Goal: Navigation & Orientation: Find specific page/section

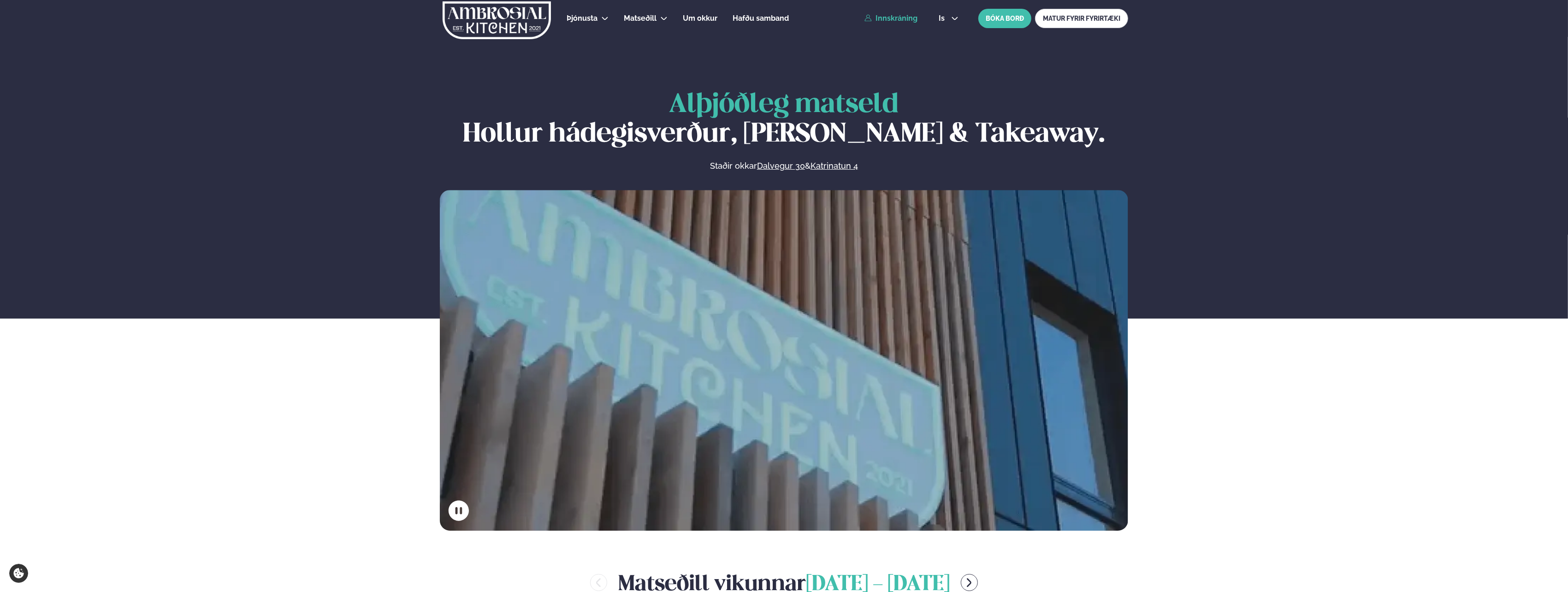
click at [889, 20] on link "Innskráning" at bounding box center [891, 18] width 53 height 9
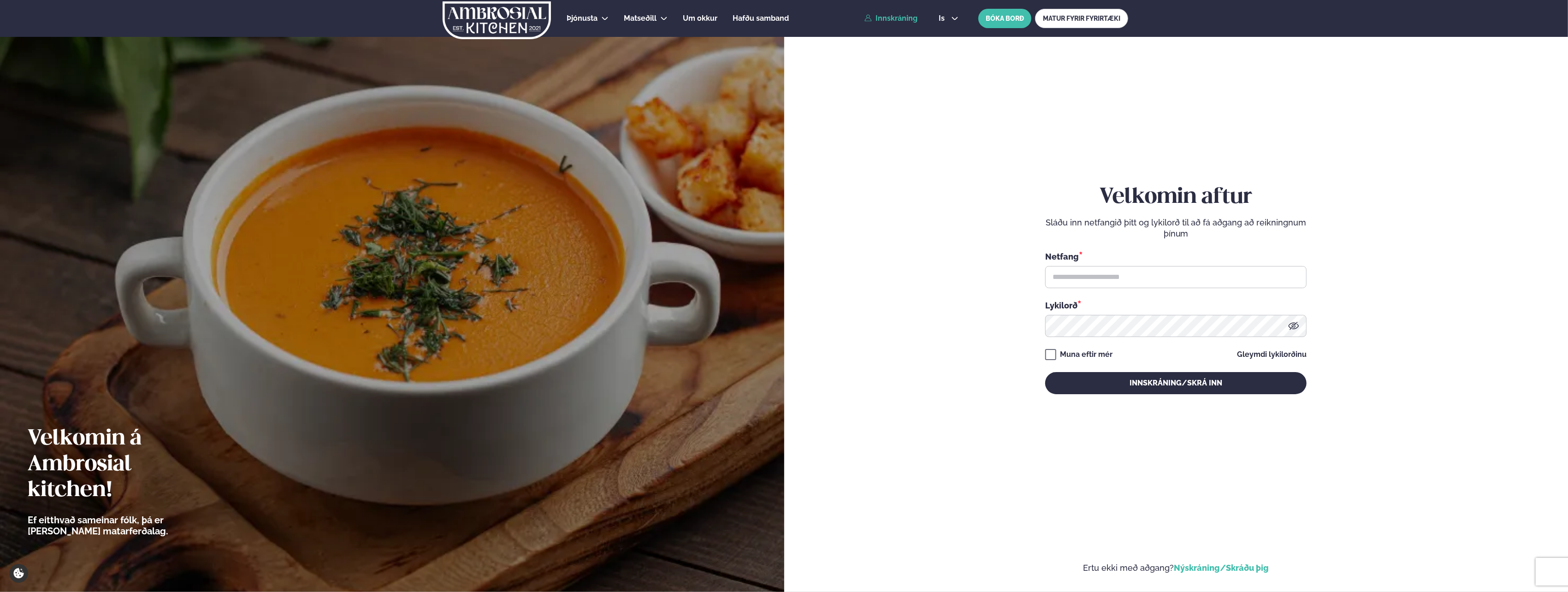
click at [1214, 568] on link "Nýskráning/Skráðu þig" at bounding box center [1221, 568] width 95 height 10
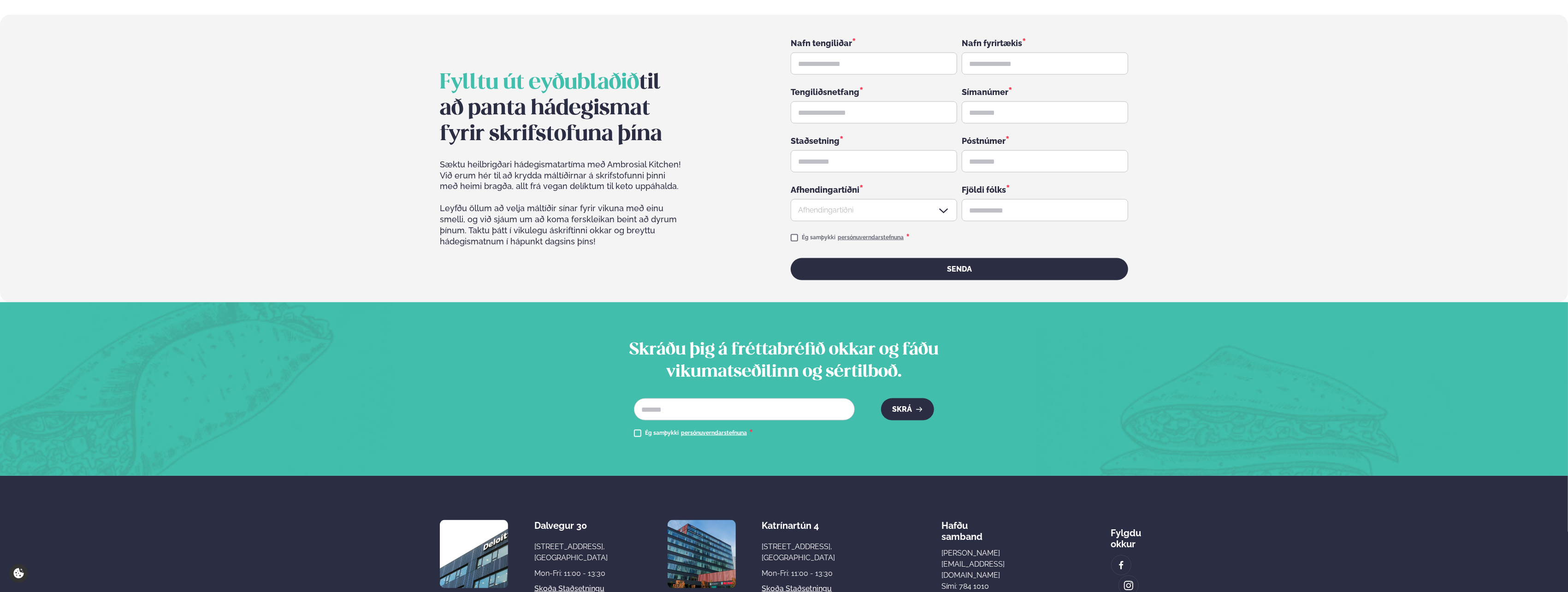
scroll to position [1579, 0]
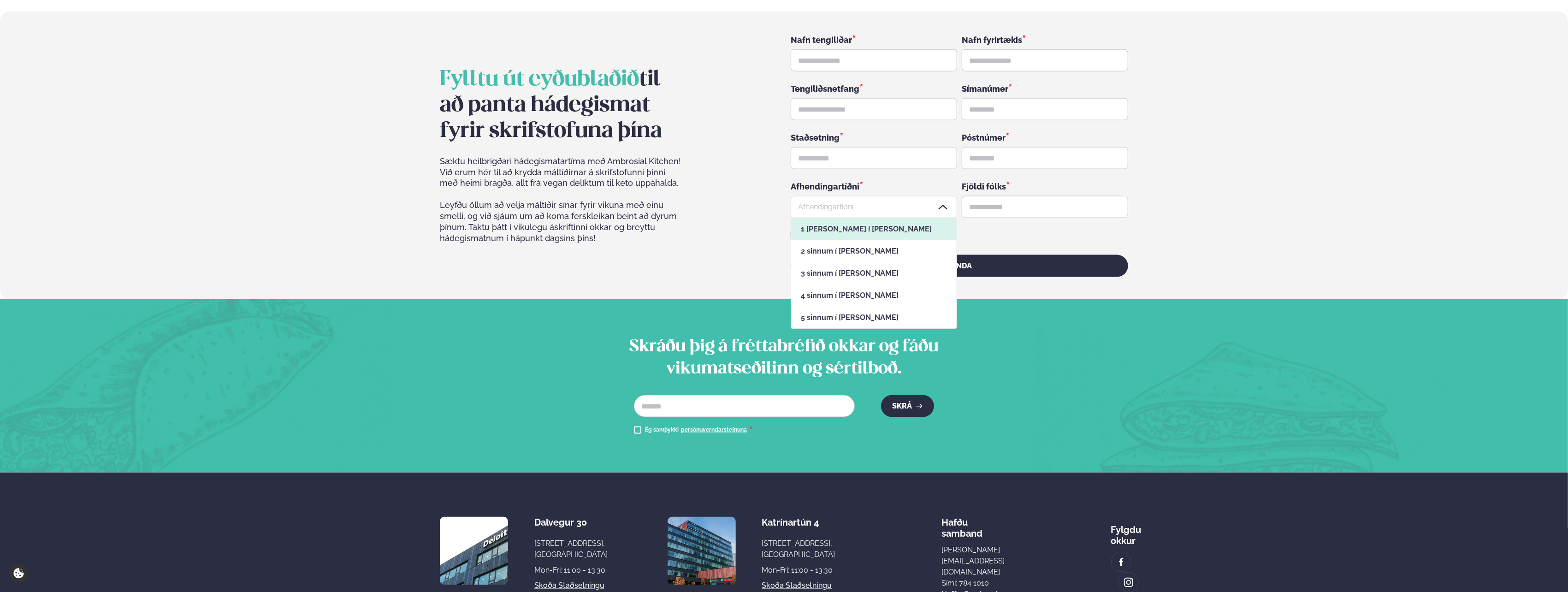
click at [825, 197] on div at bounding box center [873, 207] width 166 height 22
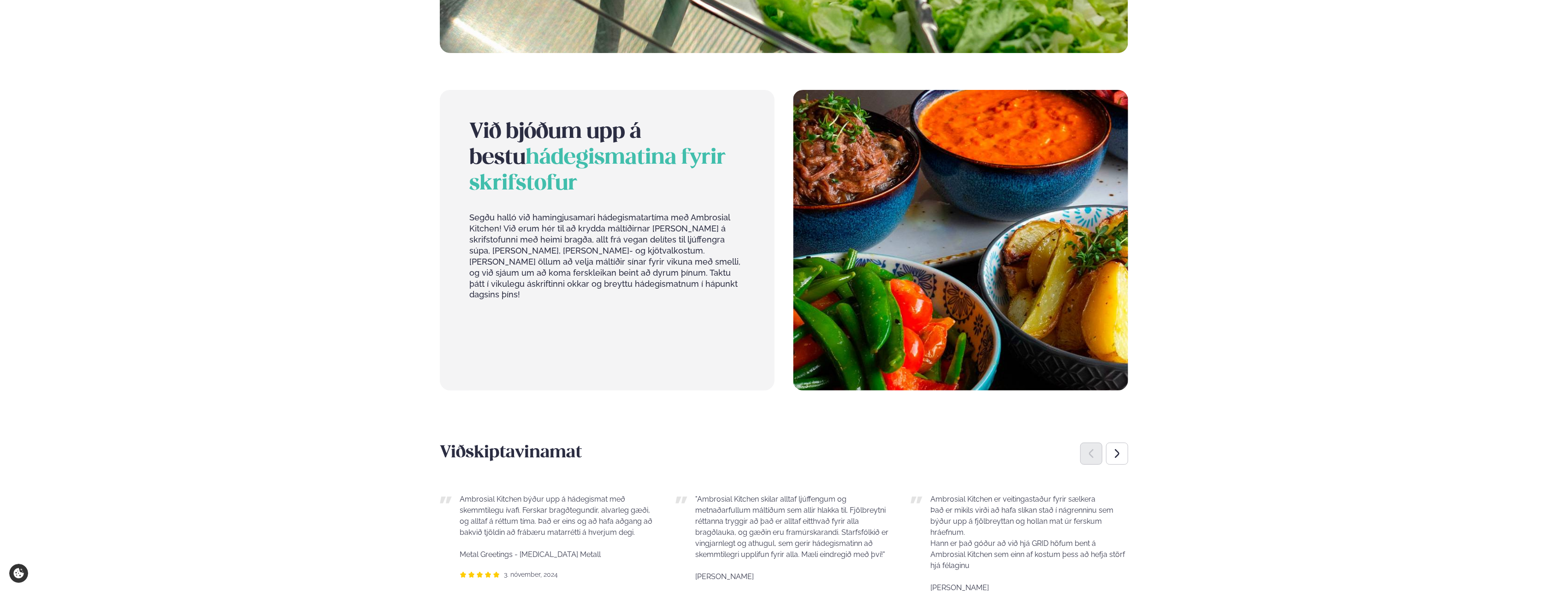
scroll to position [243, 0]
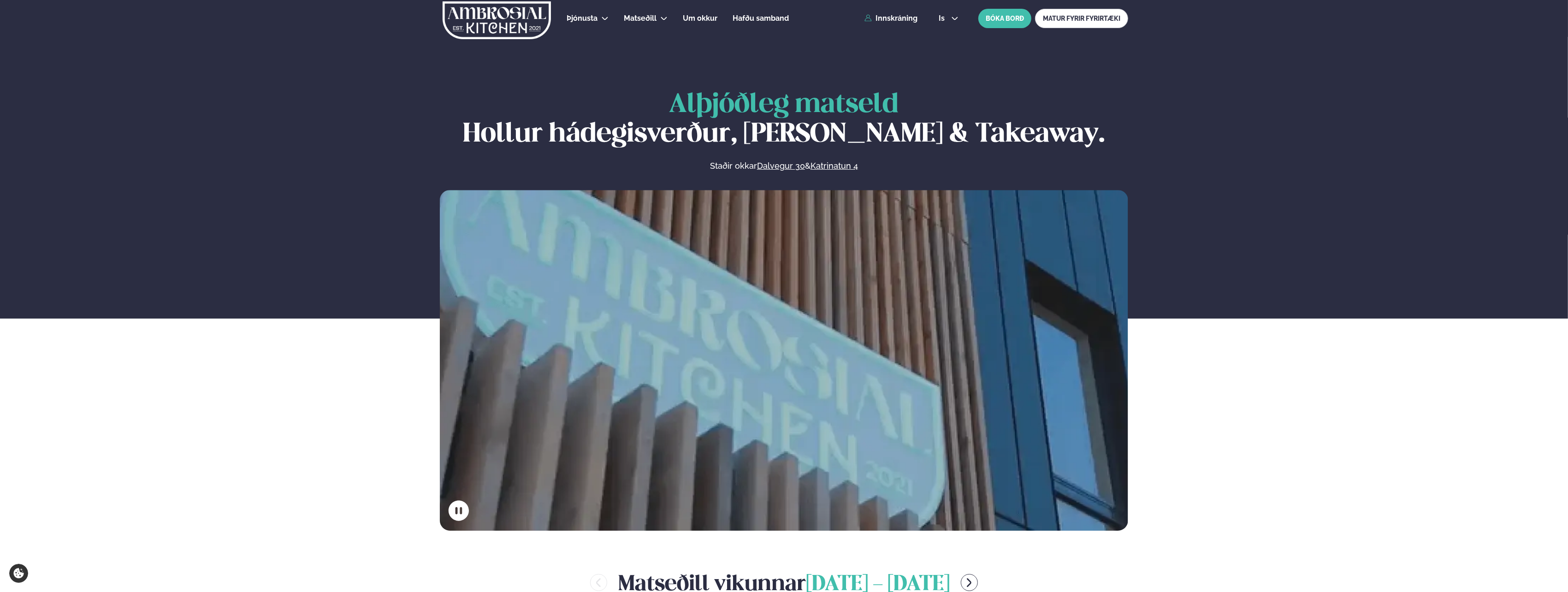
click at [881, 23] on div "Þjónusta Hádegismatur fyrir fyrirtæki Fyrirtækja veitingar Einkapartý Matseðill…" at bounding box center [784, 18] width 744 height 37
click at [886, 13] on div "Þjónusta Hádegismatur fyrir fyrirtæki Fyrirtækja veitingar Einkapartý Matseðill…" at bounding box center [784, 18] width 744 height 37
click at [891, 17] on link "Innskráning" at bounding box center [891, 18] width 53 height 9
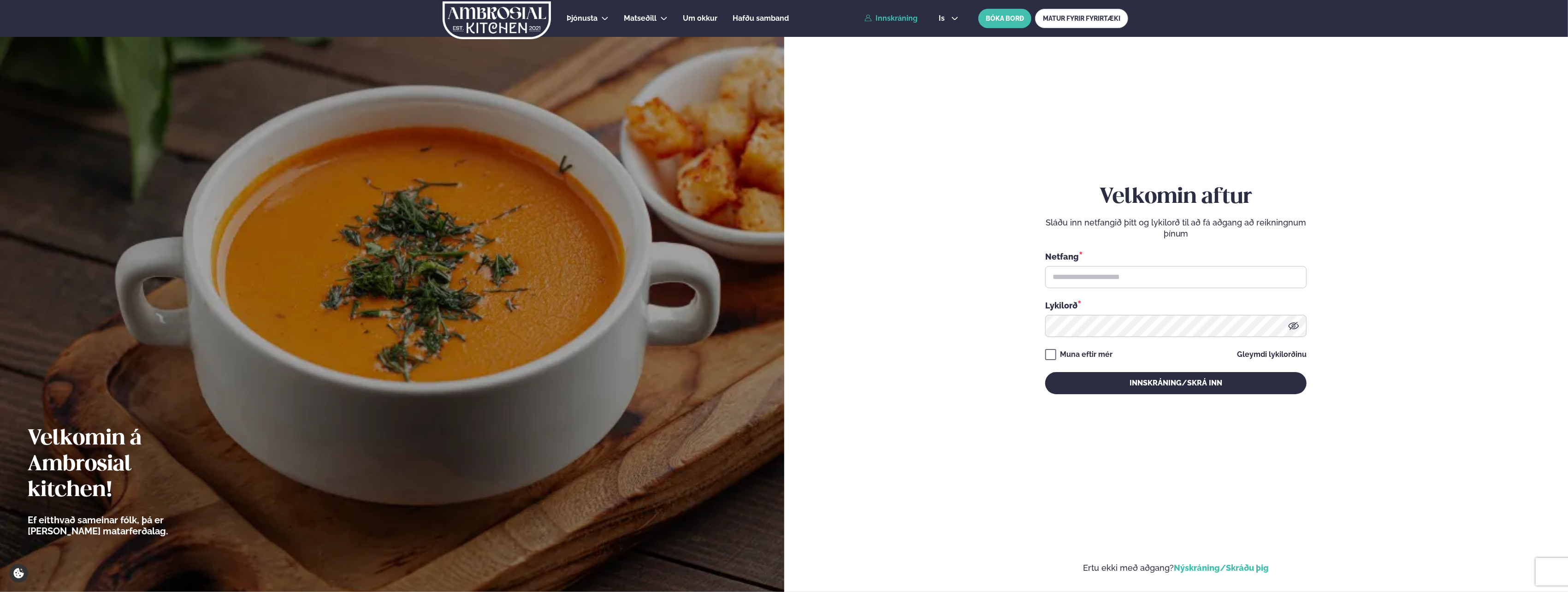
click at [1217, 569] on link "Nýskráning/Skráðu þig" at bounding box center [1221, 568] width 95 height 10
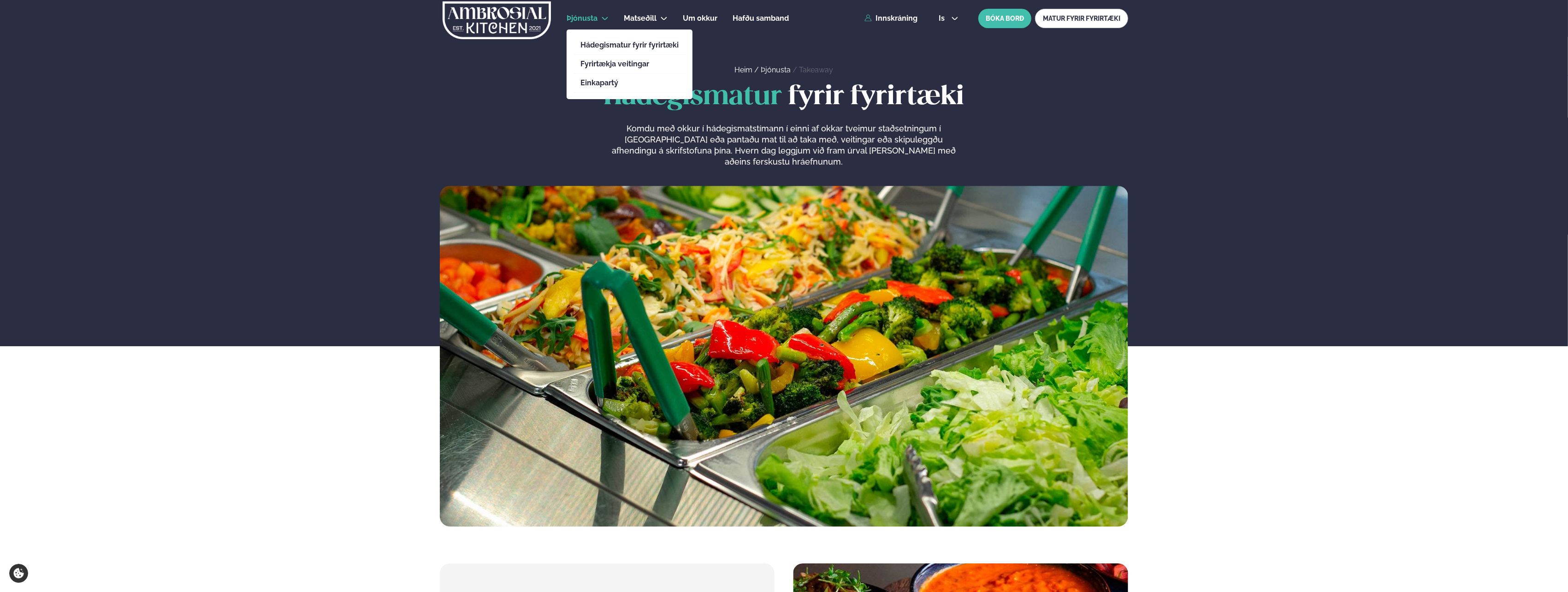
click at [589, 21] on span "Þjónusta" at bounding box center [582, 18] width 31 height 9
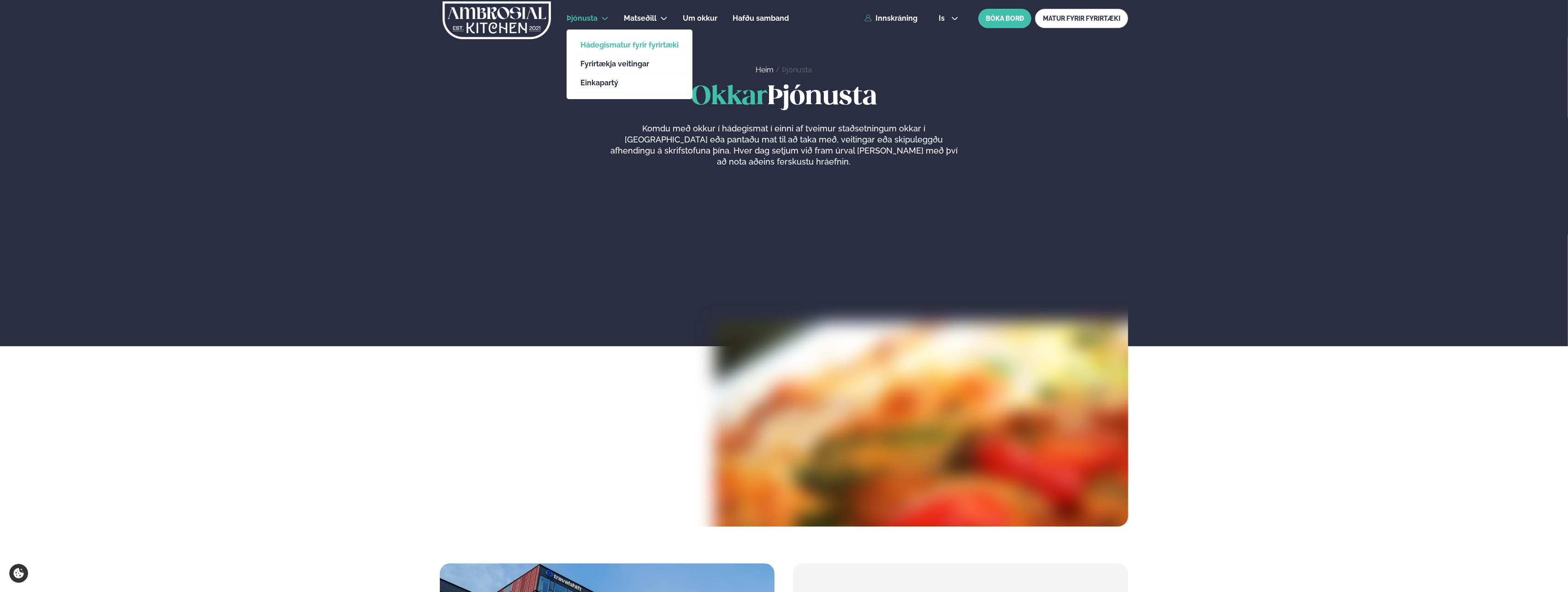
click at [594, 41] on link "Hádegismatur fyrir fyrirtæki" at bounding box center [629, 45] width 98 height 7
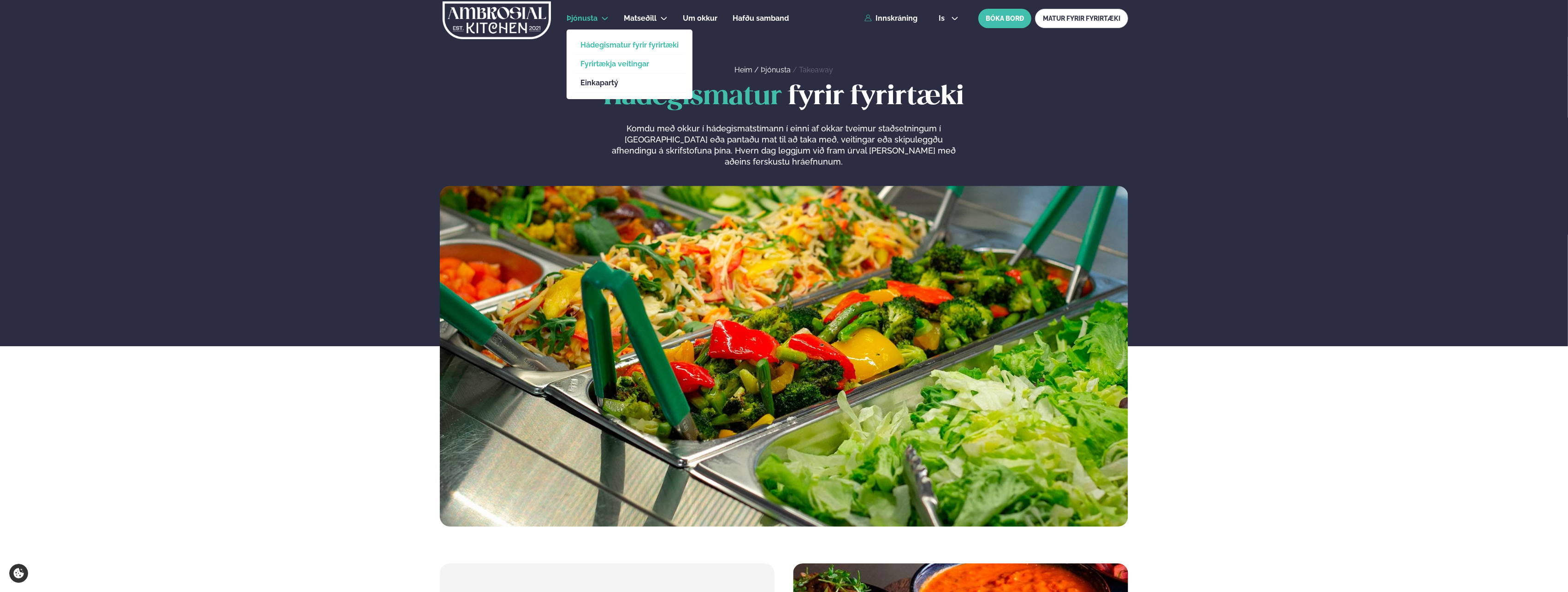
click at [583, 63] on link "Fyrirtækja veitingar" at bounding box center [629, 64] width 98 height 7
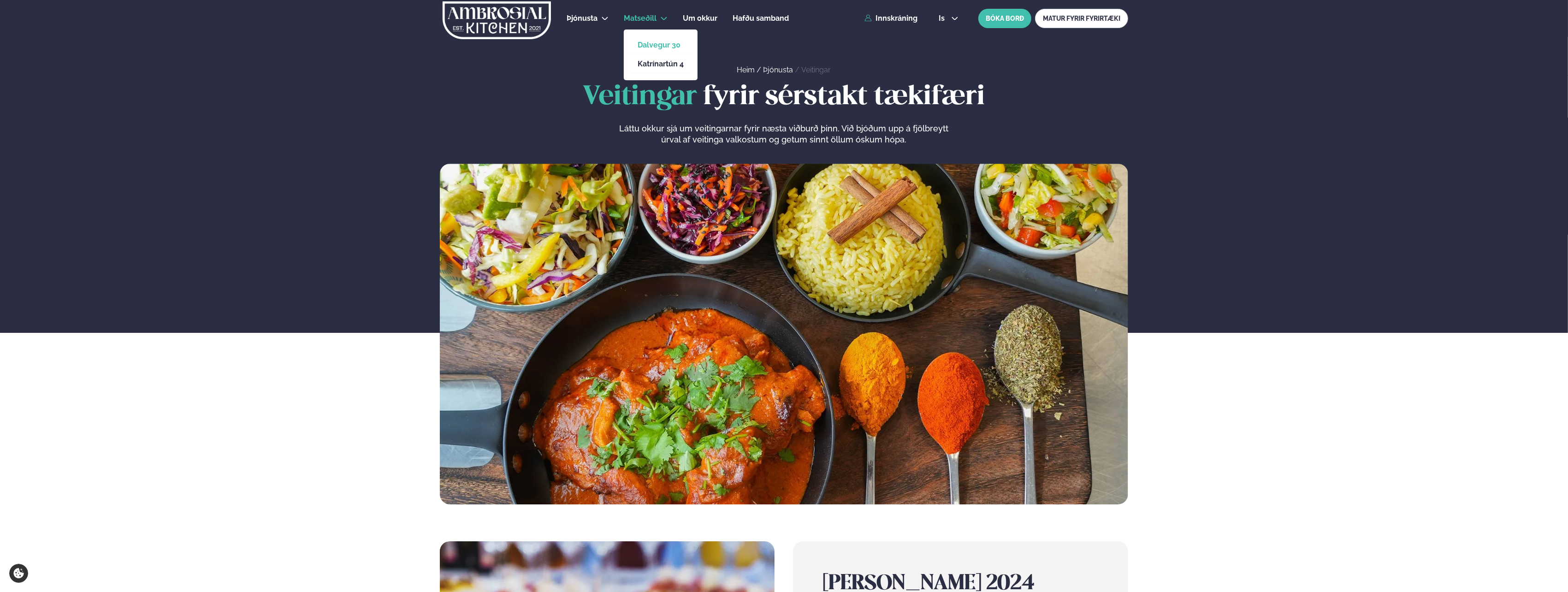
click at [649, 44] on link "Dalvegur 30" at bounding box center [661, 45] width 46 height 7
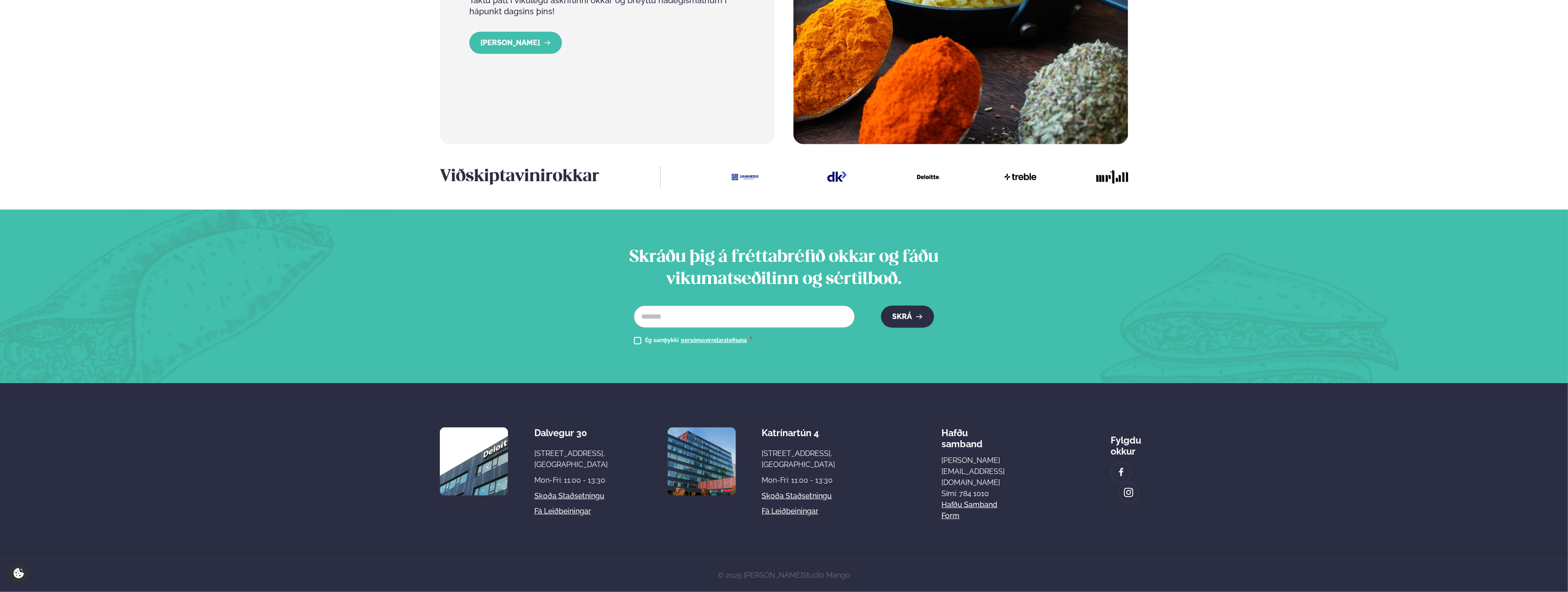
scroll to position [1179, 0]
